Goal: Task Accomplishment & Management: Complete application form

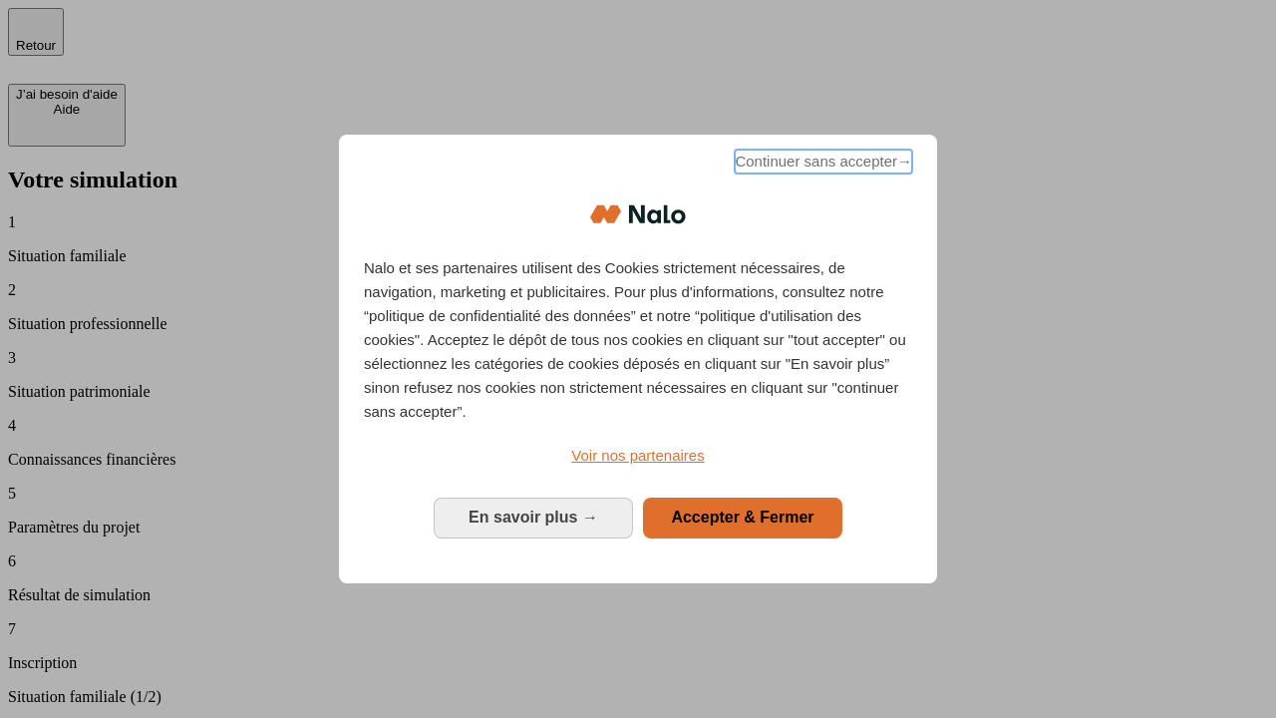
click at [821, 164] on span "Continuer sans accepter →" at bounding box center [822, 161] width 177 height 24
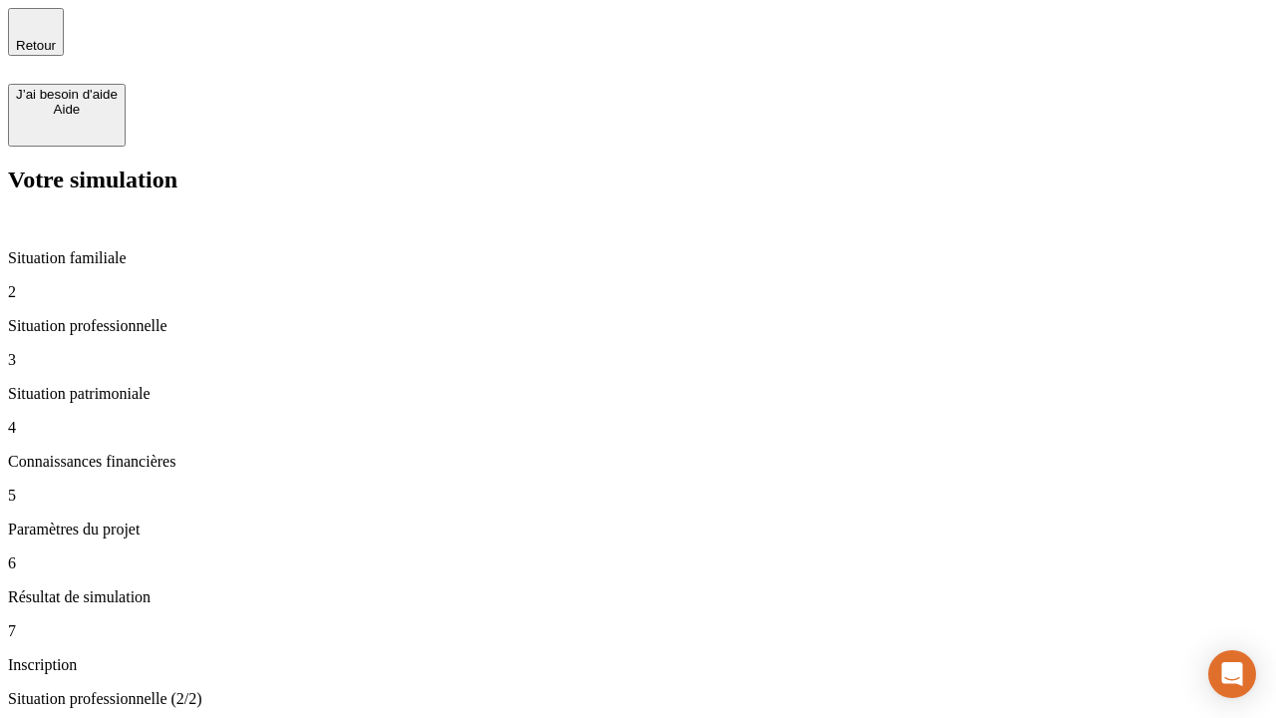
type input "30 000"
type input "1 000"
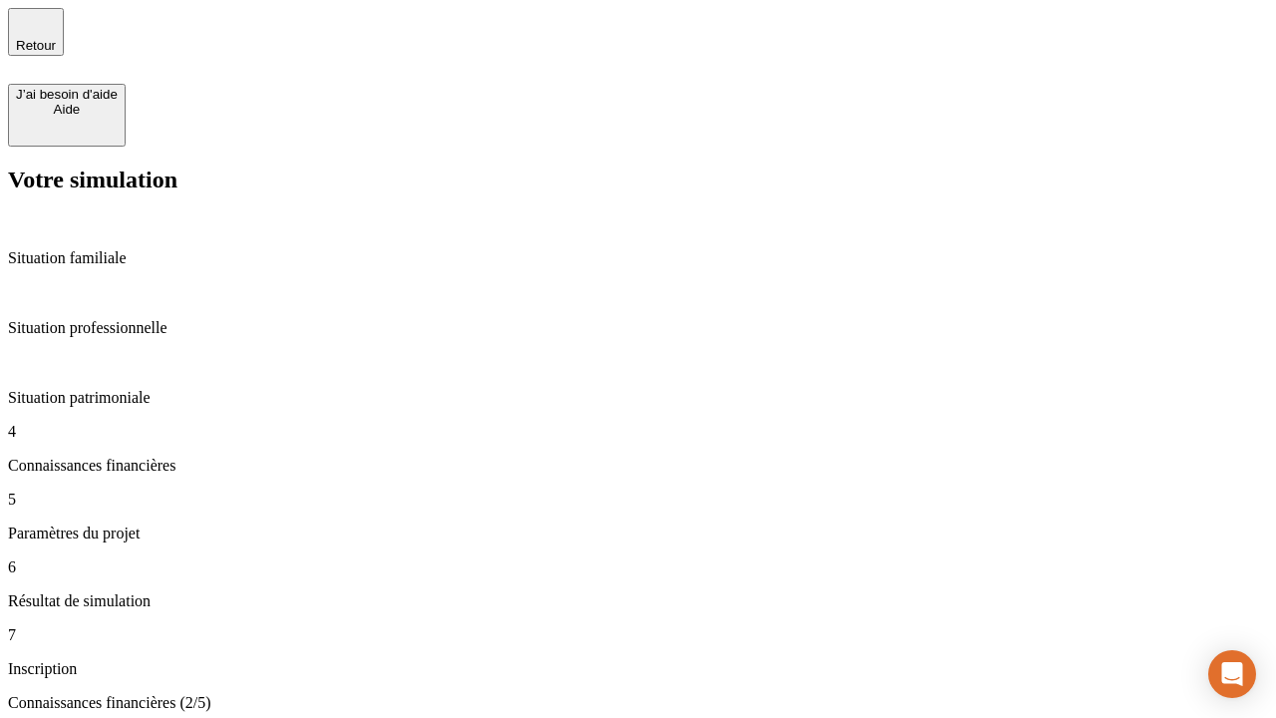
scroll to position [116, 0]
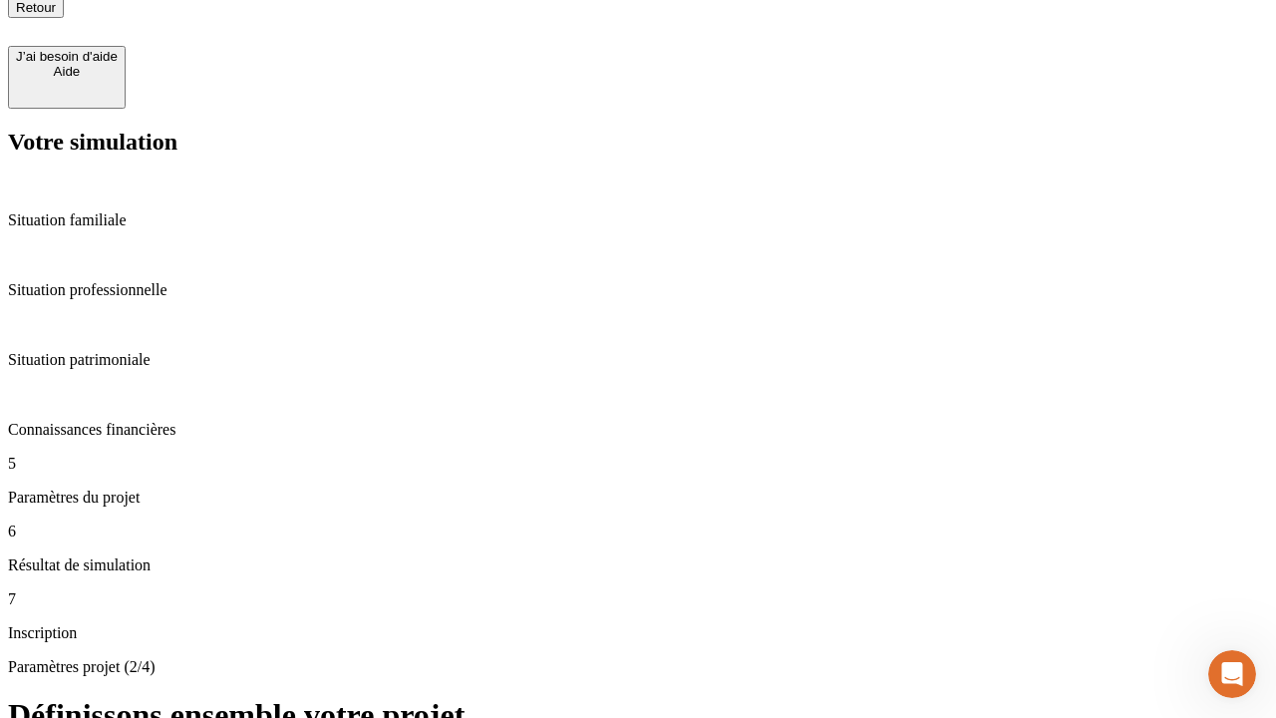
type input "40"
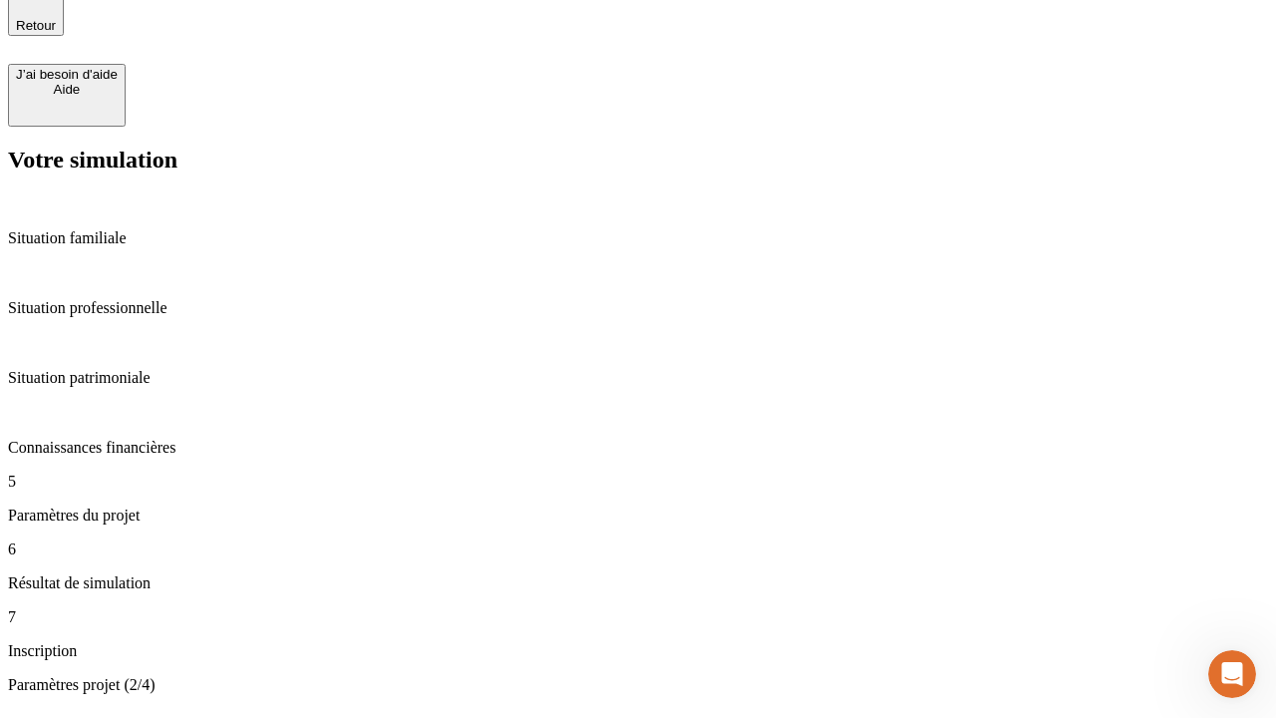
type input "64"
type input "200 000"
type input "640"
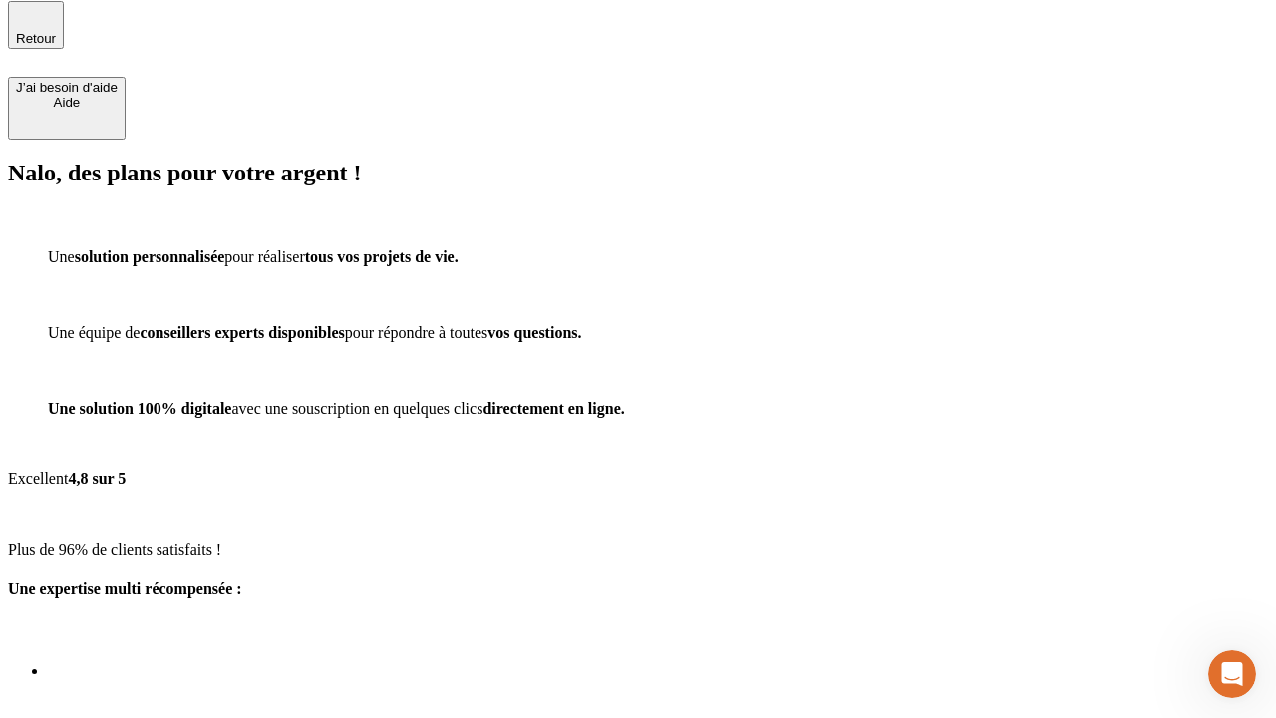
scroll to position [25, 0]
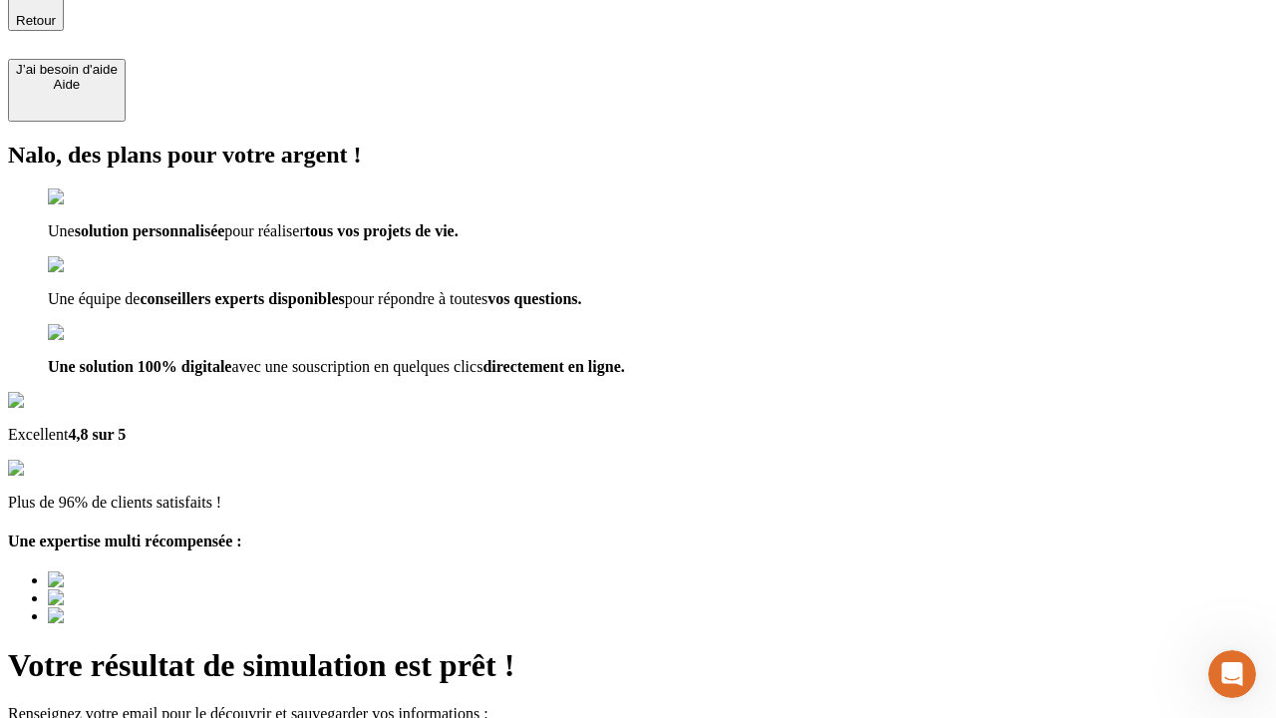
type input "[EMAIL_ADDRESS][DOMAIN_NAME]"
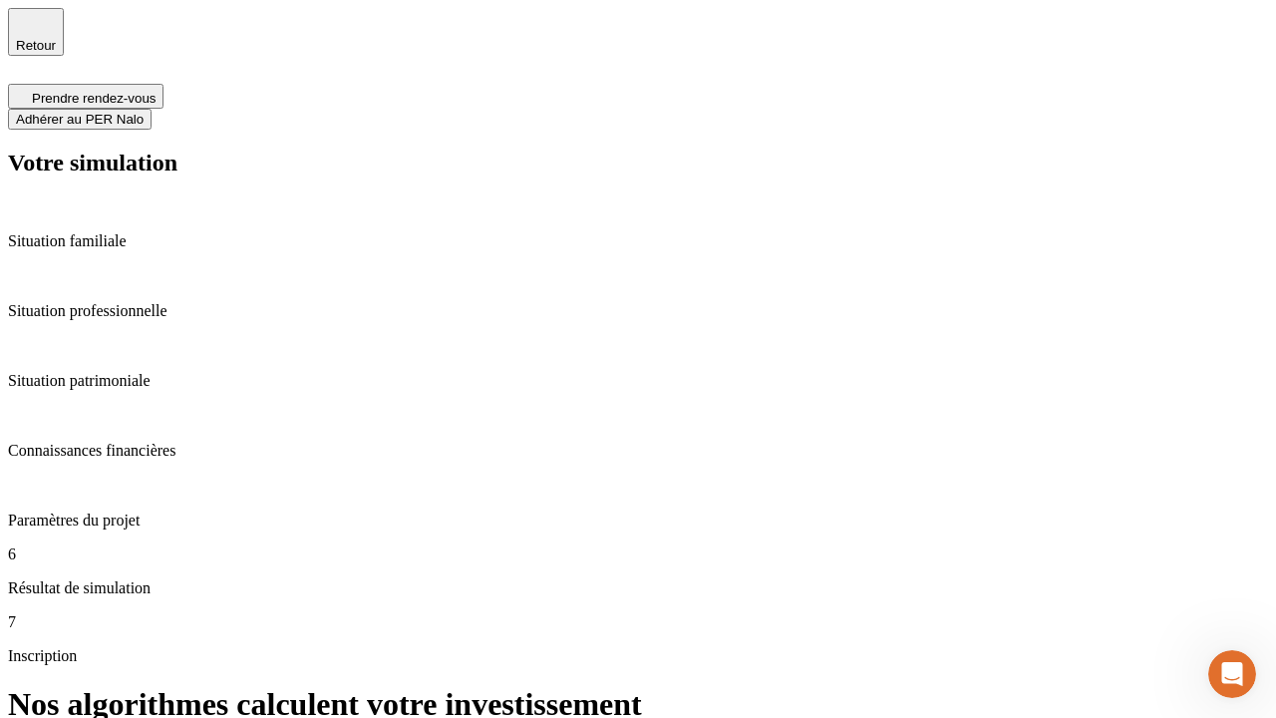
scroll to position [8, 0]
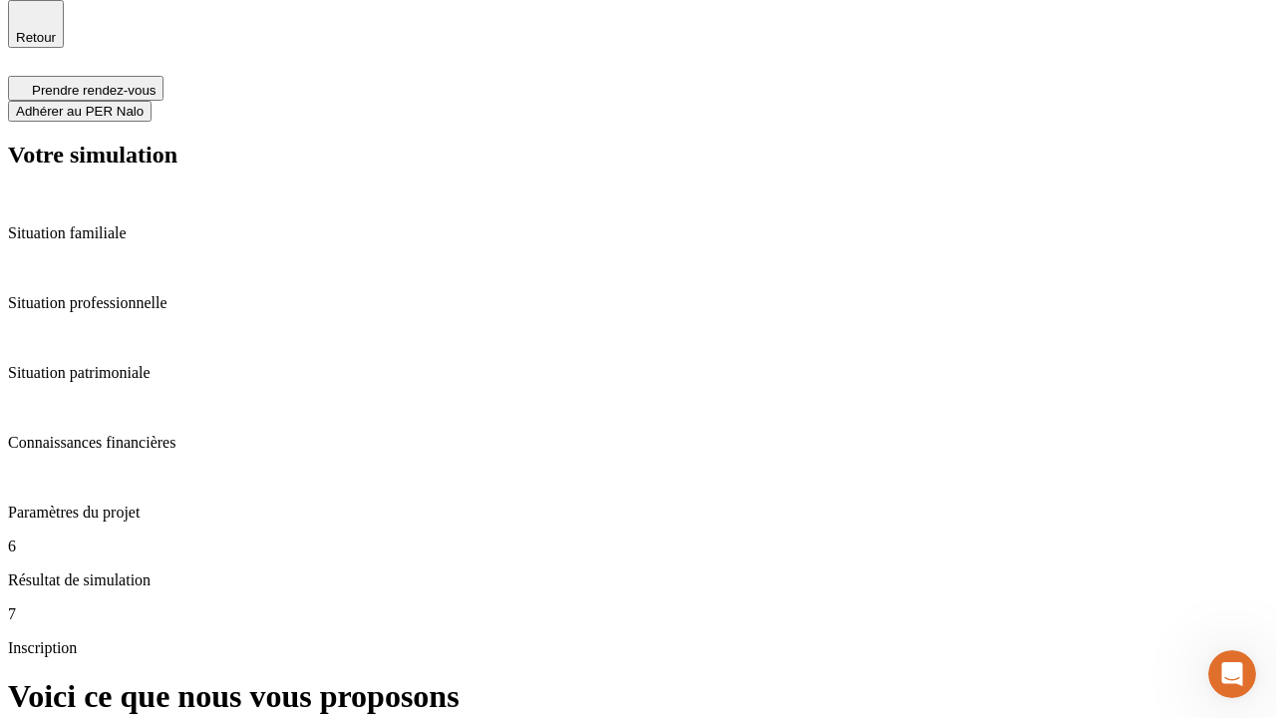
click at [144, 104] on span "Adhérer au PER Nalo" at bounding box center [80, 111] width 128 height 15
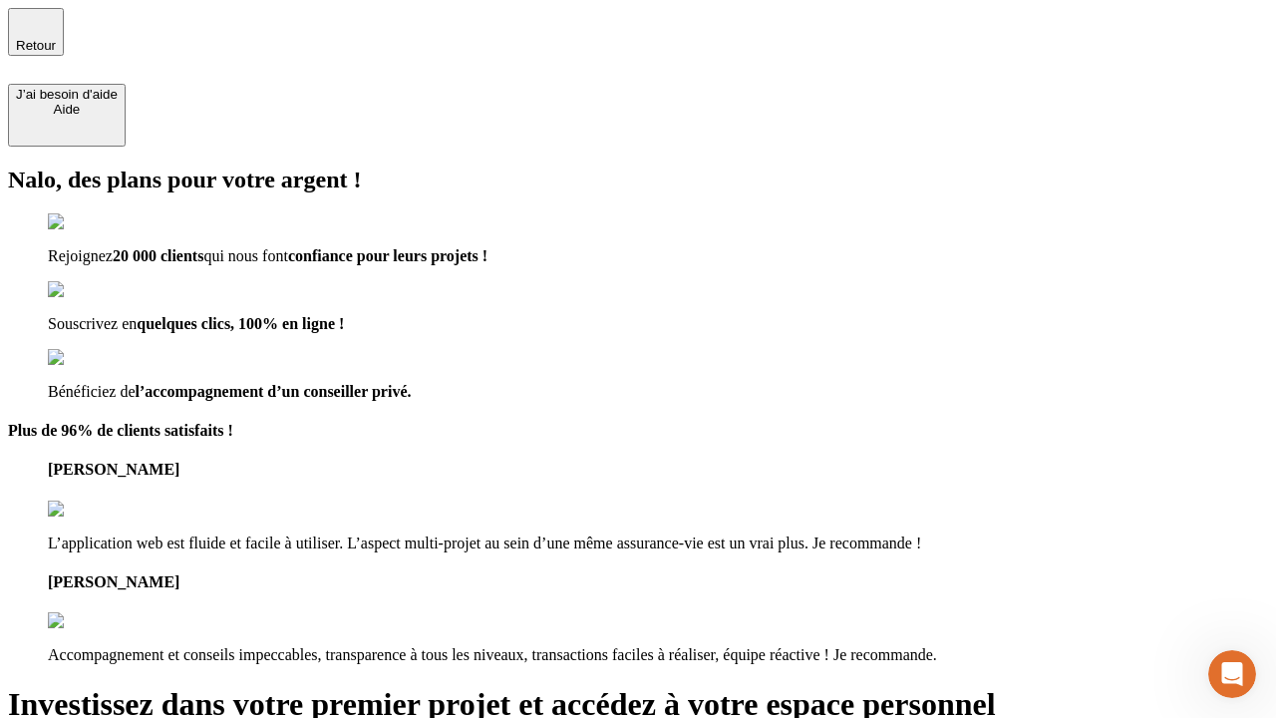
type input "abc"
